Goal: Register for event/course

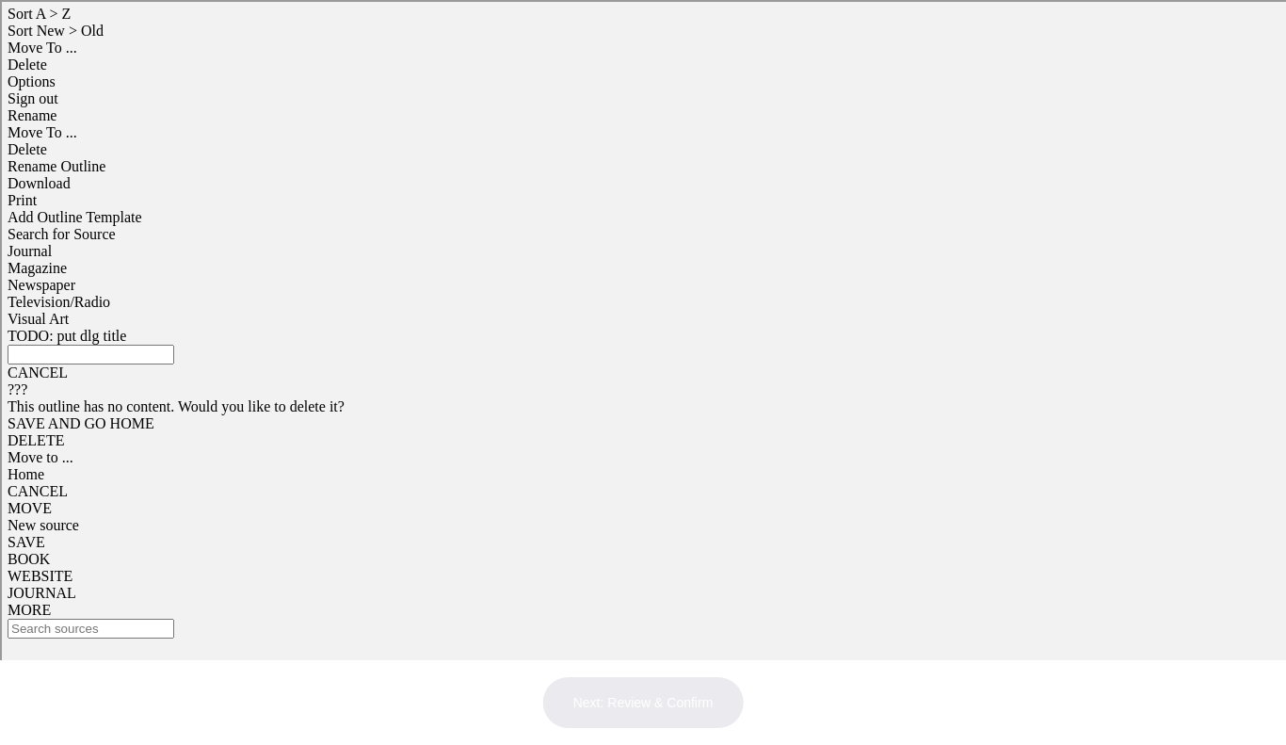
scroll to position [812, 0]
type input "1"
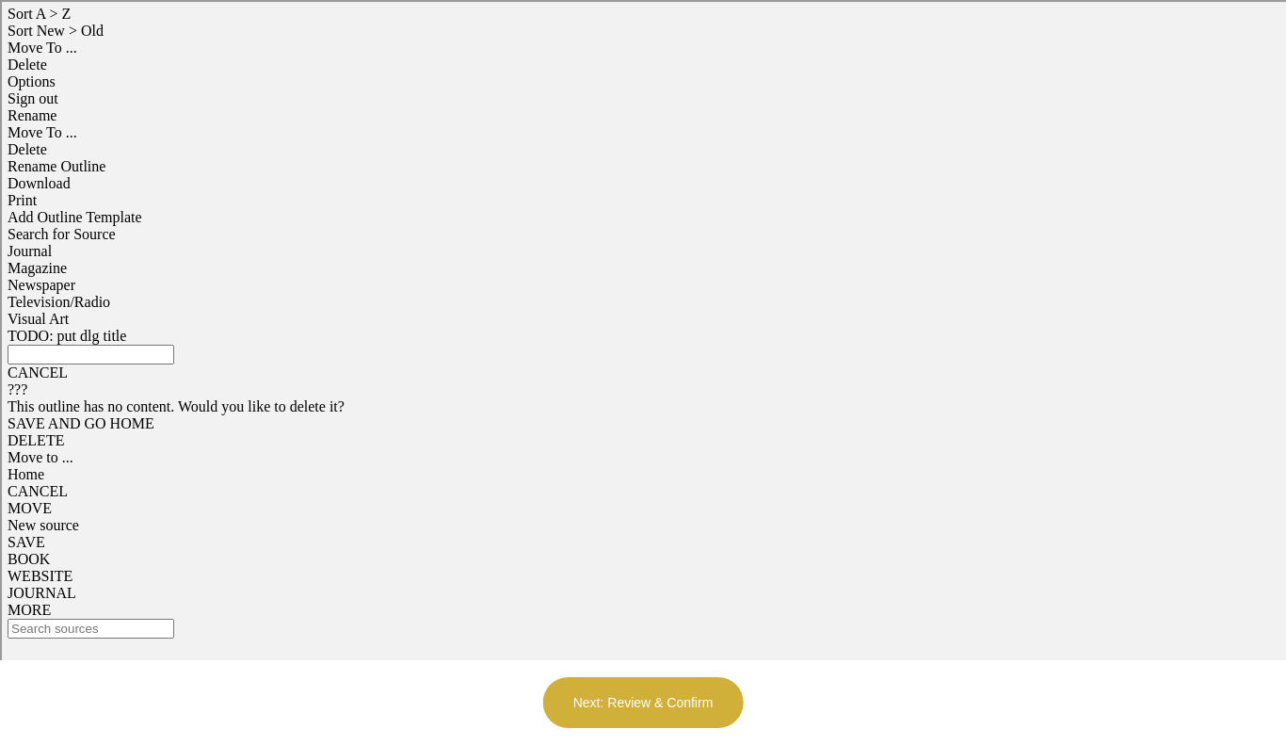
click at [710, 705] on button "Next: Review & Confirm" at bounding box center [643, 702] width 202 height 53
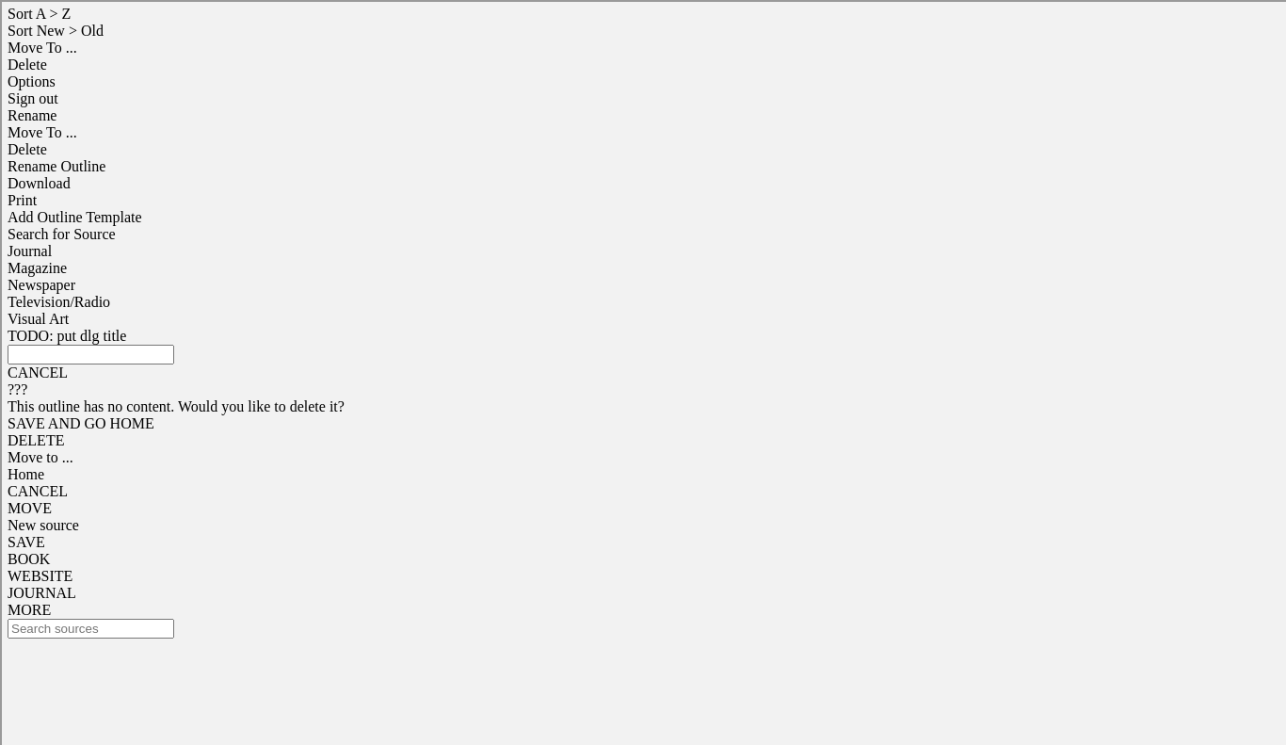
type input "[EMAIL_ADDRESS][DOMAIN_NAME]"
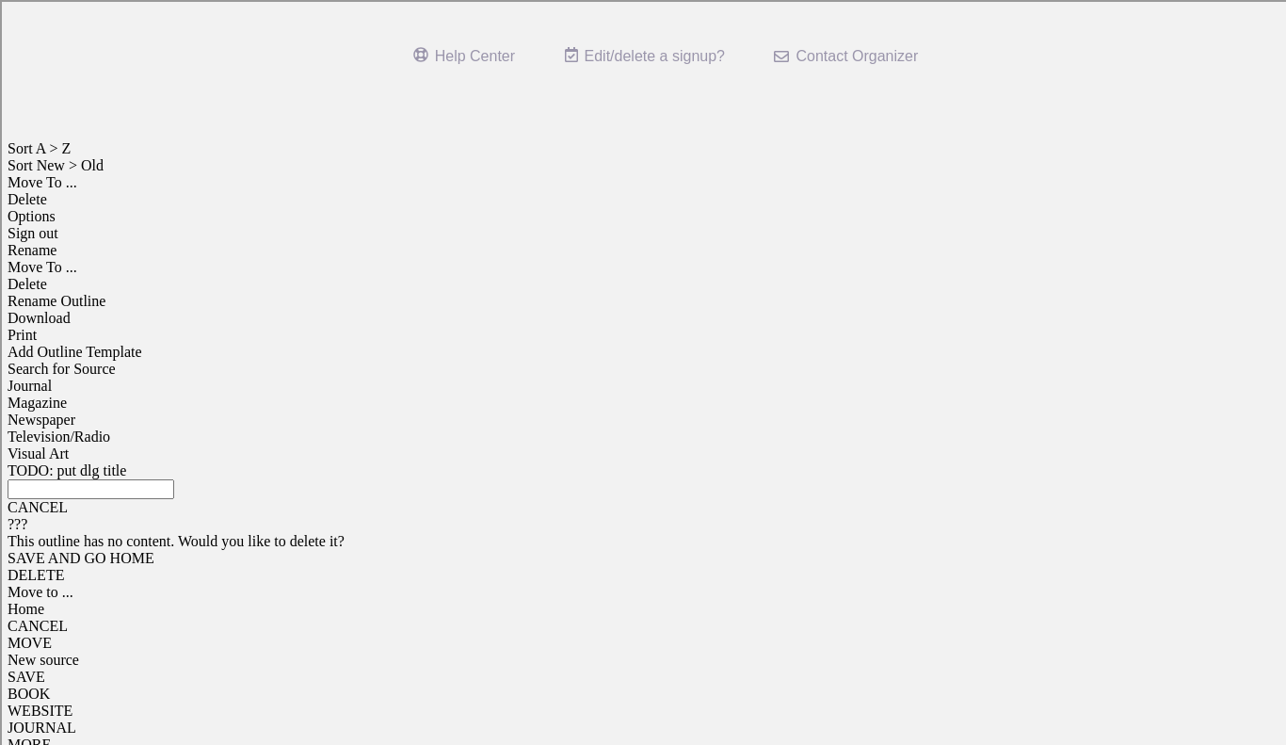
scroll to position [664, 0]
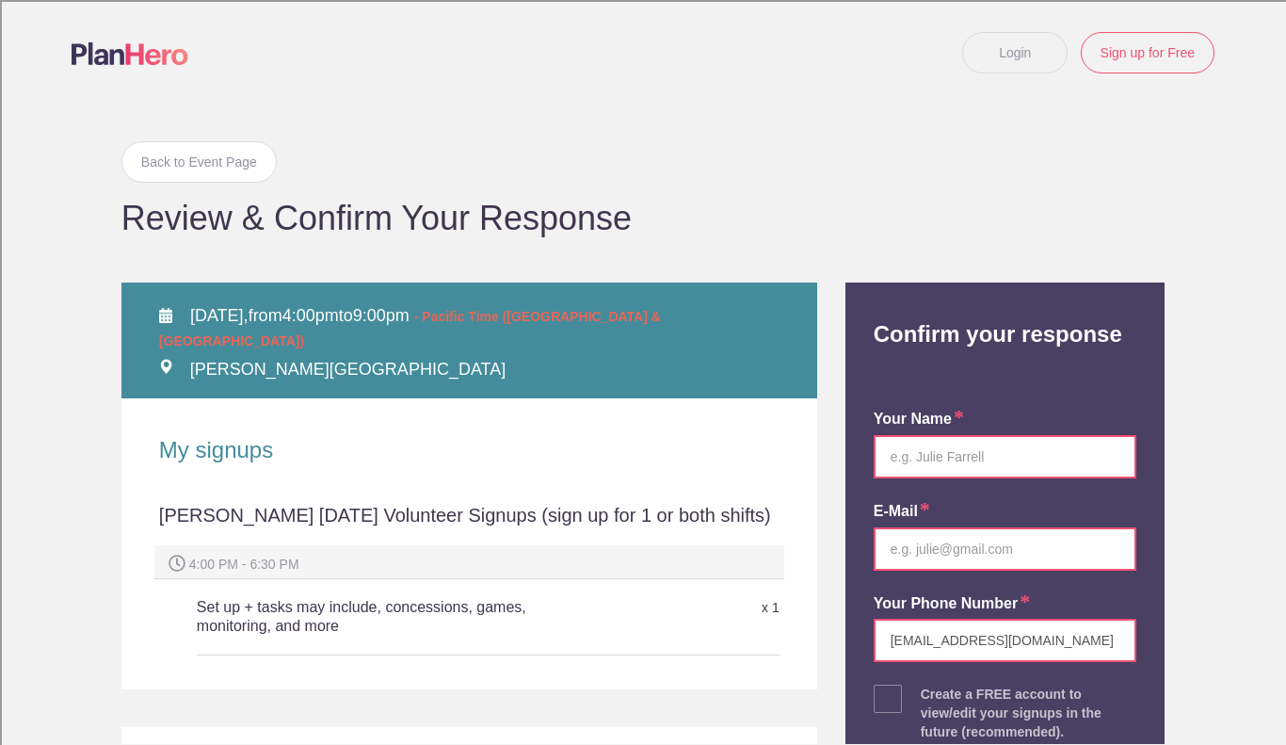
scroll to position [0, 0]
